Goal: Task Accomplishment & Management: Manage account settings

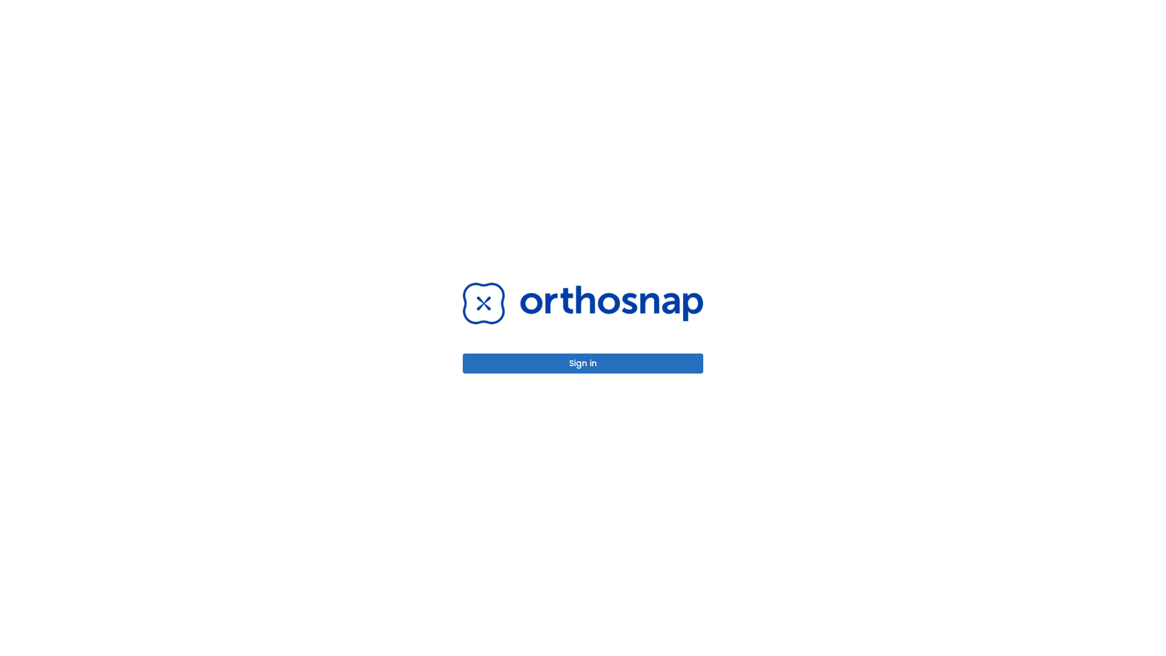
click at [583, 363] on button "Sign in" at bounding box center [583, 363] width 241 height 20
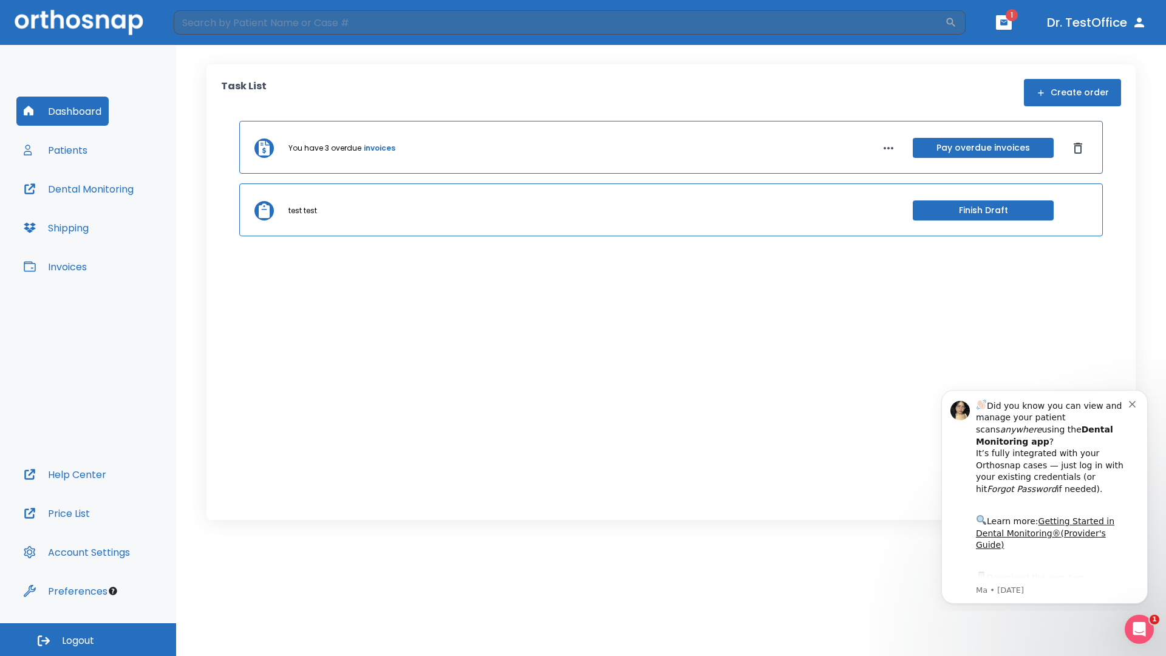
click at [88, 640] on span "Logout" at bounding box center [78, 640] width 32 height 13
